Goal: Transaction & Acquisition: Purchase product/service

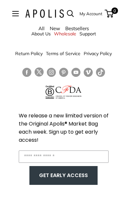
click at [30, 16] on img at bounding box center [44, 13] width 39 height 8
click at [19, 16] on button "Open menu" at bounding box center [15, 13] width 6 height 5
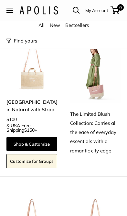
scroll to position [847, 0]
click at [111, 116] on div "The Limited Blush Collection: Carries all the ease of everyday essentials with …" at bounding box center [95, 131] width 51 height 45
click at [100, 89] on img at bounding box center [95, 72] width 51 height 62
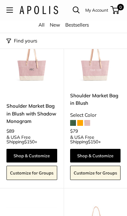
scroll to position [1005, 0]
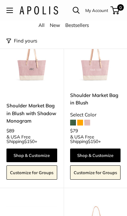
click at [107, 93] on link "Shoulder Market Bag in Blush" at bounding box center [95, 98] width 51 height 15
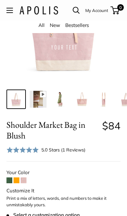
scroll to position [86, 0]
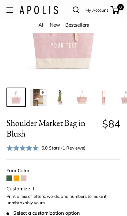
click at [62, 92] on img at bounding box center [60, 97] width 17 height 17
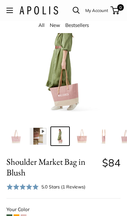
scroll to position [26, 0]
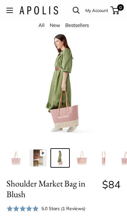
click at [79, 153] on img at bounding box center [82, 157] width 17 height 17
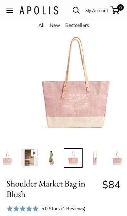
scroll to position [0, 11]
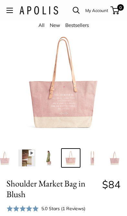
click at [97, 156] on img at bounding box center [93, 157] width 17 height 17
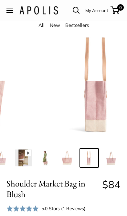
scroll to position [0, 15]
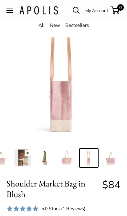
click at [120, 150] on link at bounding box center [110, 157] width 19 height 19
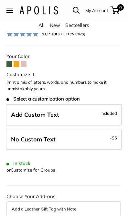
scroll to position [201, 0]
